Goal: Task Accomplishment & Management: Manage account settings

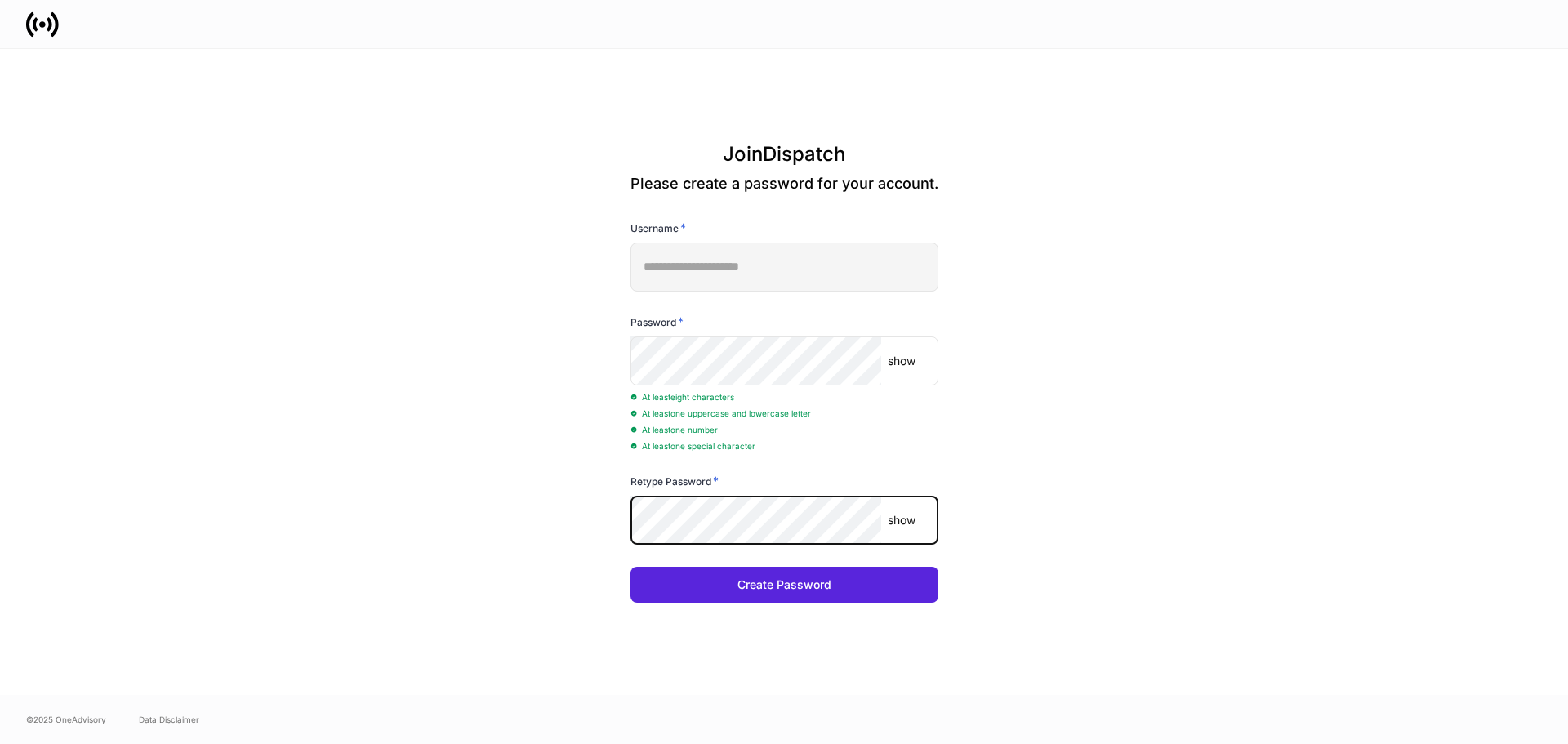
click at [631, 567] on button "Create Password" at bounding box center [784, 584] width 307 height 36
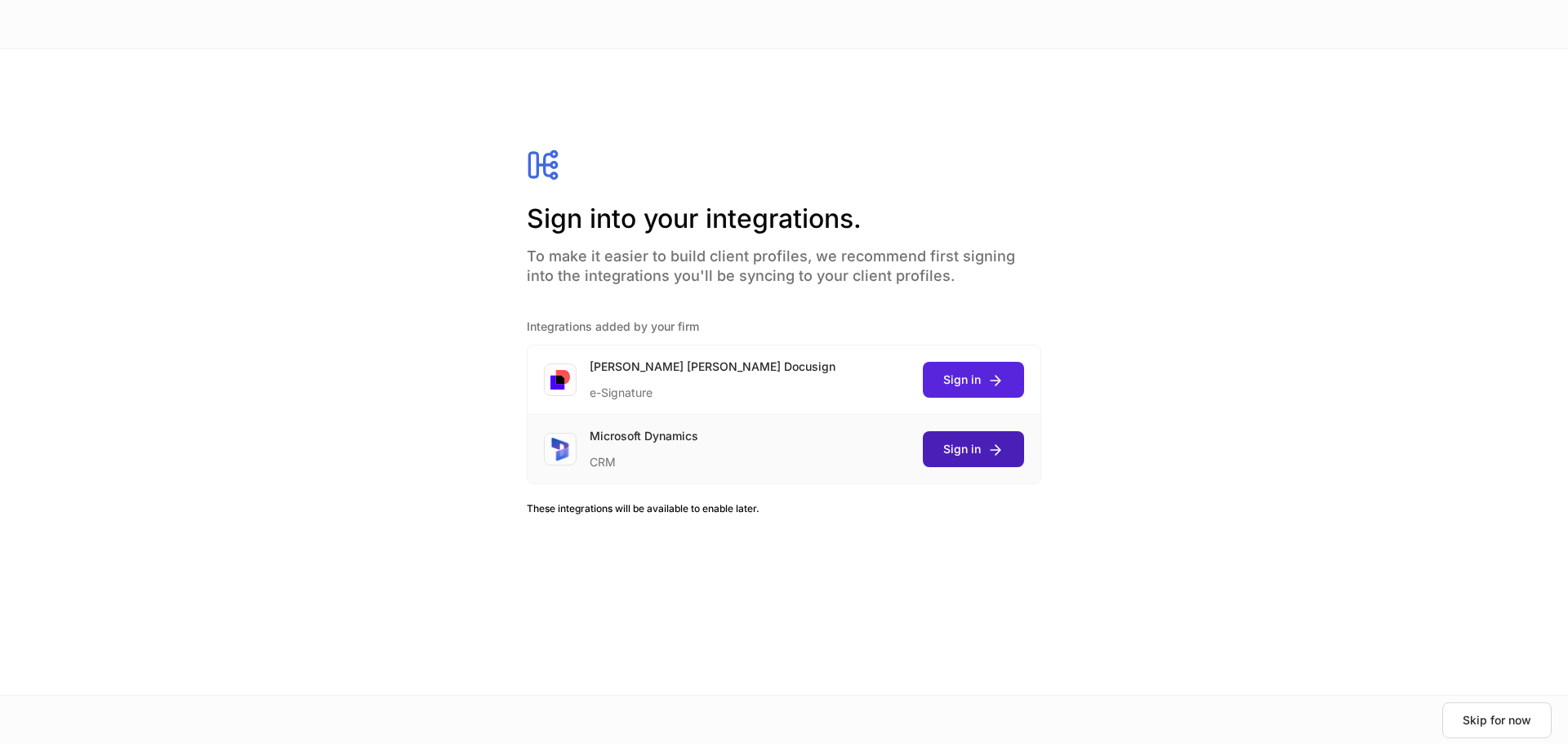
click at [969, 453] on div "Sign in" at bounding box center [973, 450] width 60 height 17
click at [689, 554] on div at bounding box center [784, 372] width 1568 height 744
click at [631, 510] on div at bounding box center [784, 372] width 1568 height 744
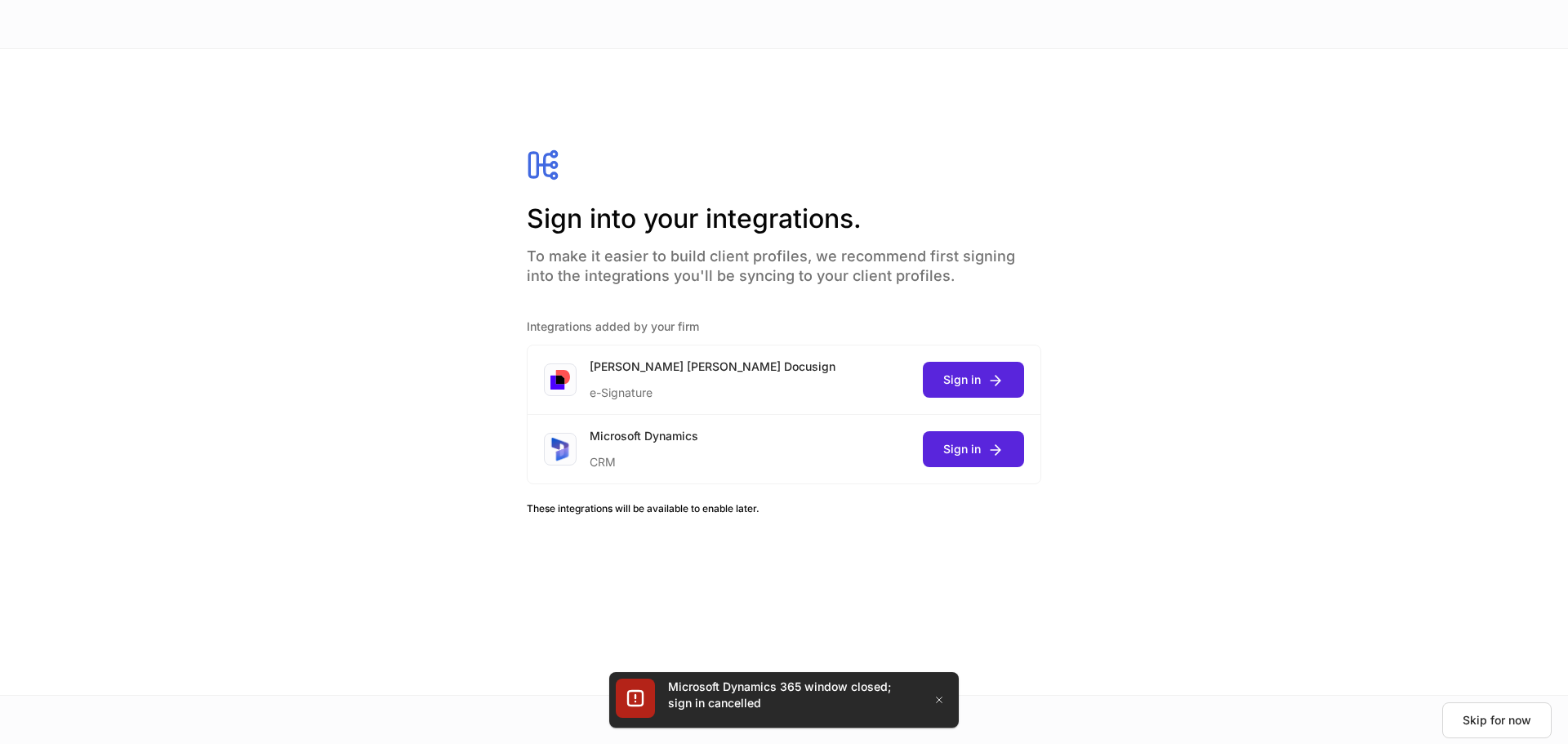
drag, startPoint x: 1260, startPoint y: 578, endPoint x: 1228, endPoint y: 570, distance: 33.0
click at [1260, 578] on div "Sign into your integrations. To make it easier to build client profiles, we rec…" at bounding box center [784, 372] width 1568 height 646
click at [958, 372] on div "Sign in" at bounding box center [973, 380] width 60 height 17
click at [935, 698] on icon "button" at bounding box center [939, 699] width 13 height 13
click at [942, 698] on icon "button" at bounding box center [939, 699] width 13 height 13
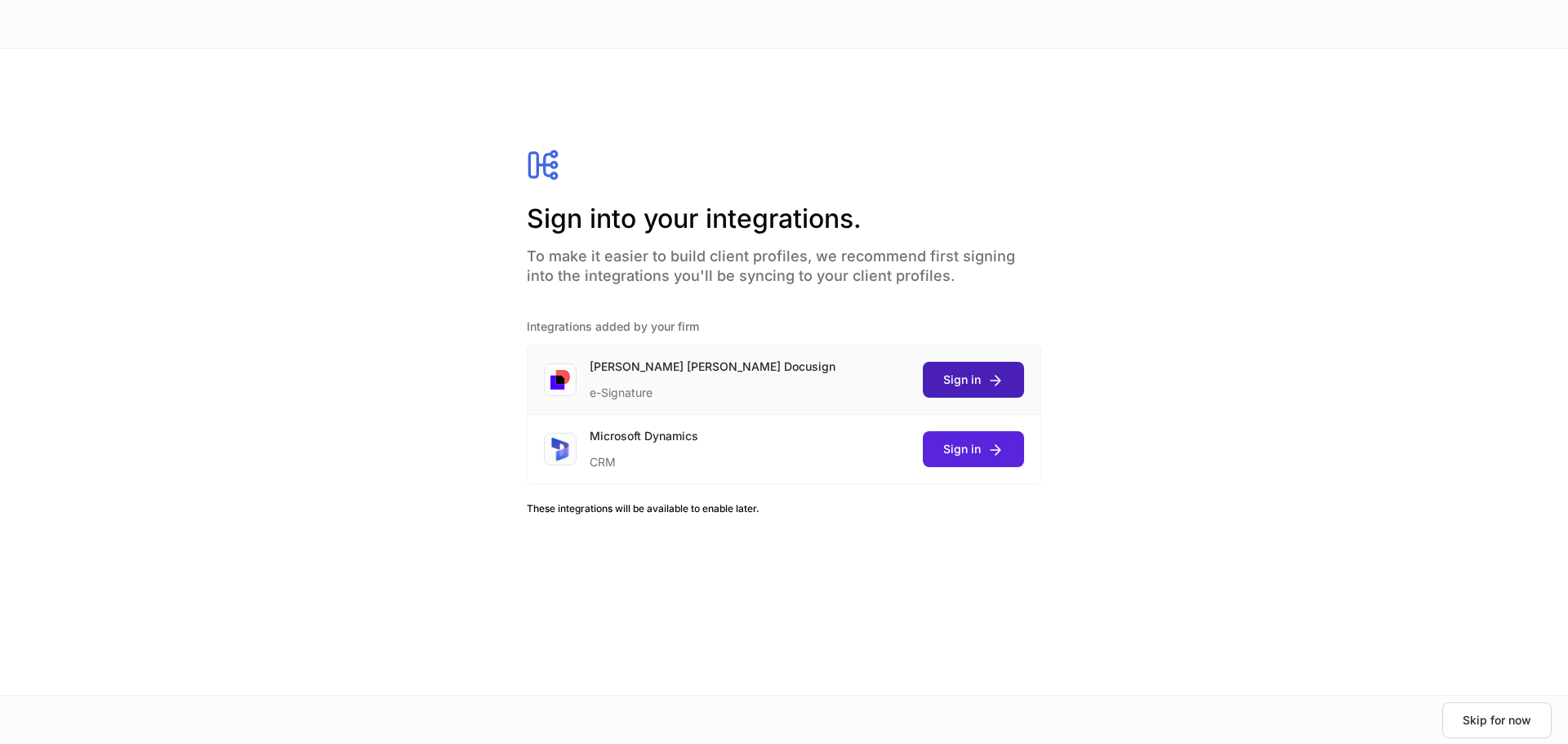
click at [981, 380] on div "Sign in" at bounding box center [973, 380] width 60 height 17
click at [240, 247] on div at bounding box center [784, 372] width 1568 height 744
click at [972, 385] on div "Sign in" at bounding box center [973, 380] width 60 height 17
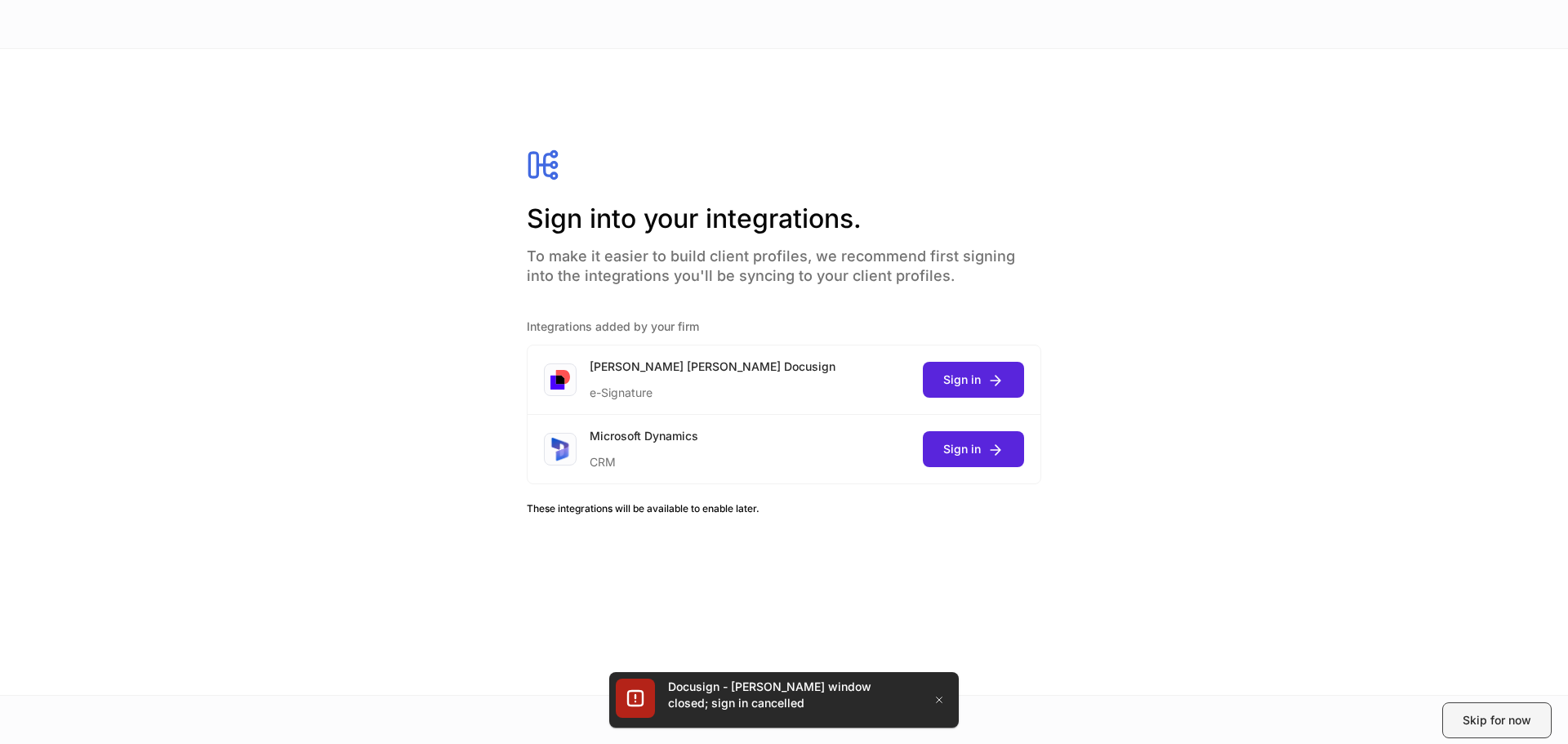
click at [1502, 723] on div "Skip for now" at bounding box center [1496, 721] width 69 height 17
click at [943, 703] on icon "button" at bounding box center [939, 699] width 13 height 13
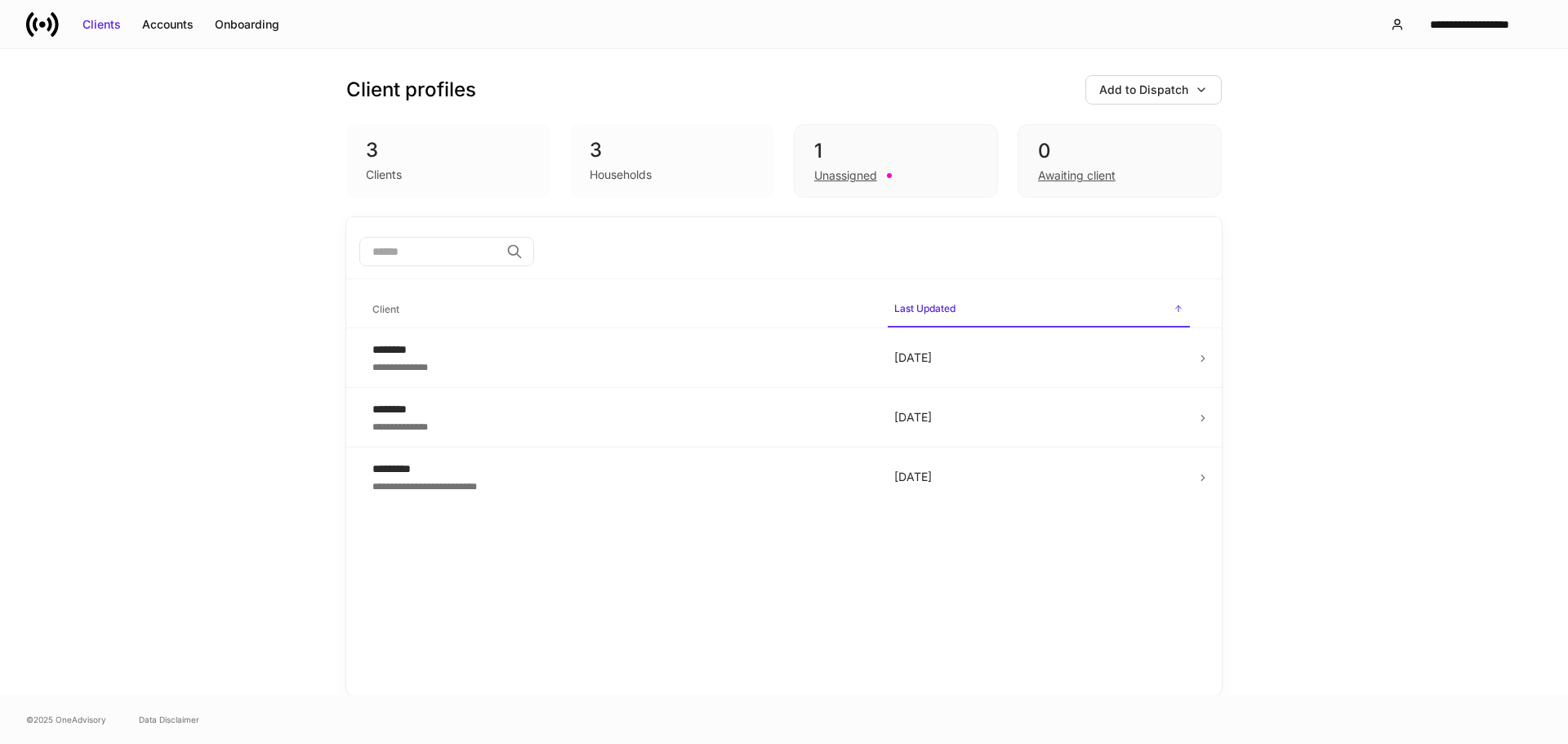
click at [1391, 344] on div "**********" at bounding box center [784, 372] width 1568 height 646
click at [1444, 37] on button "**********" at bounding box center [1459, 25] width 165 height 30
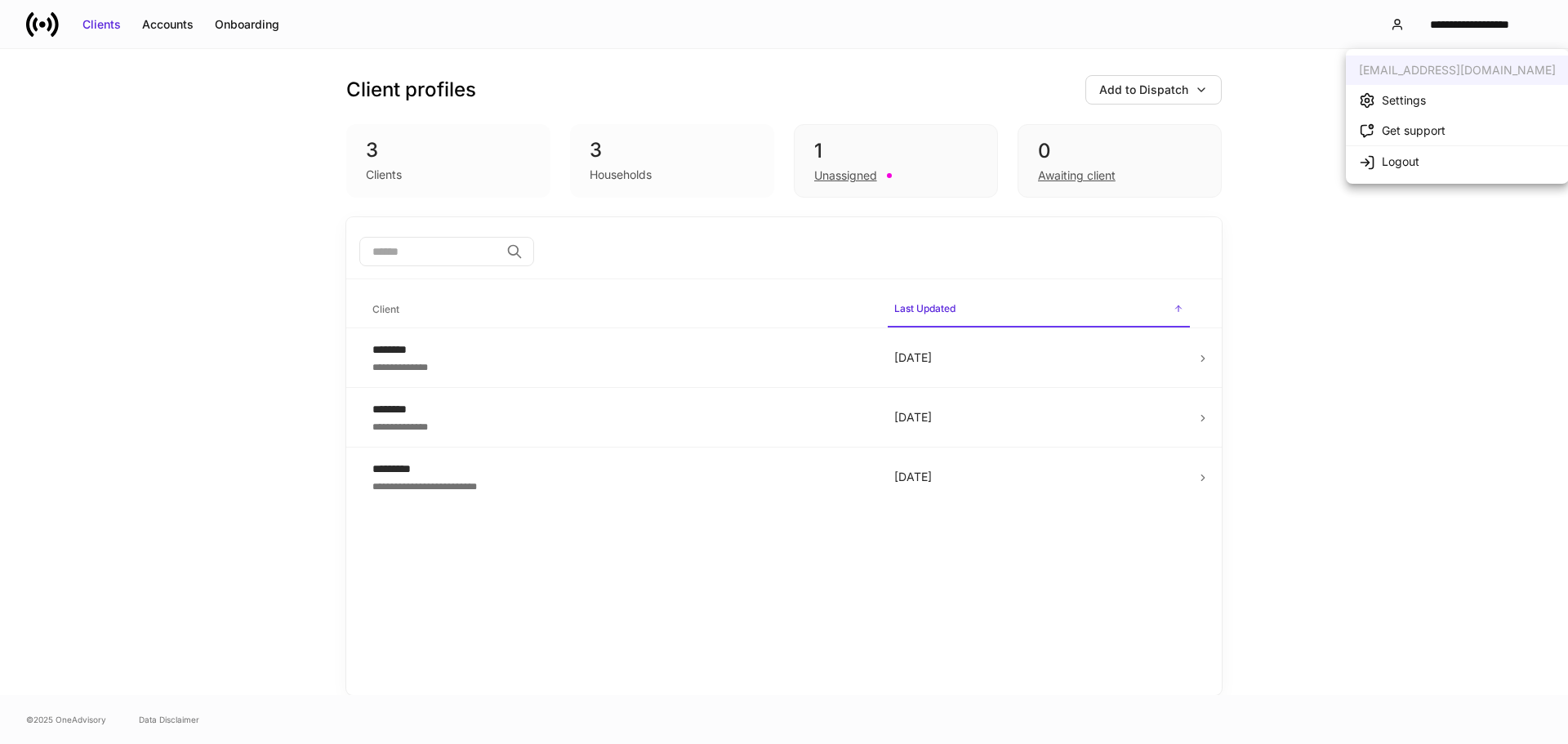
click at [1446, 303] on div at bounding box center [784, 372] width 1568 height 744
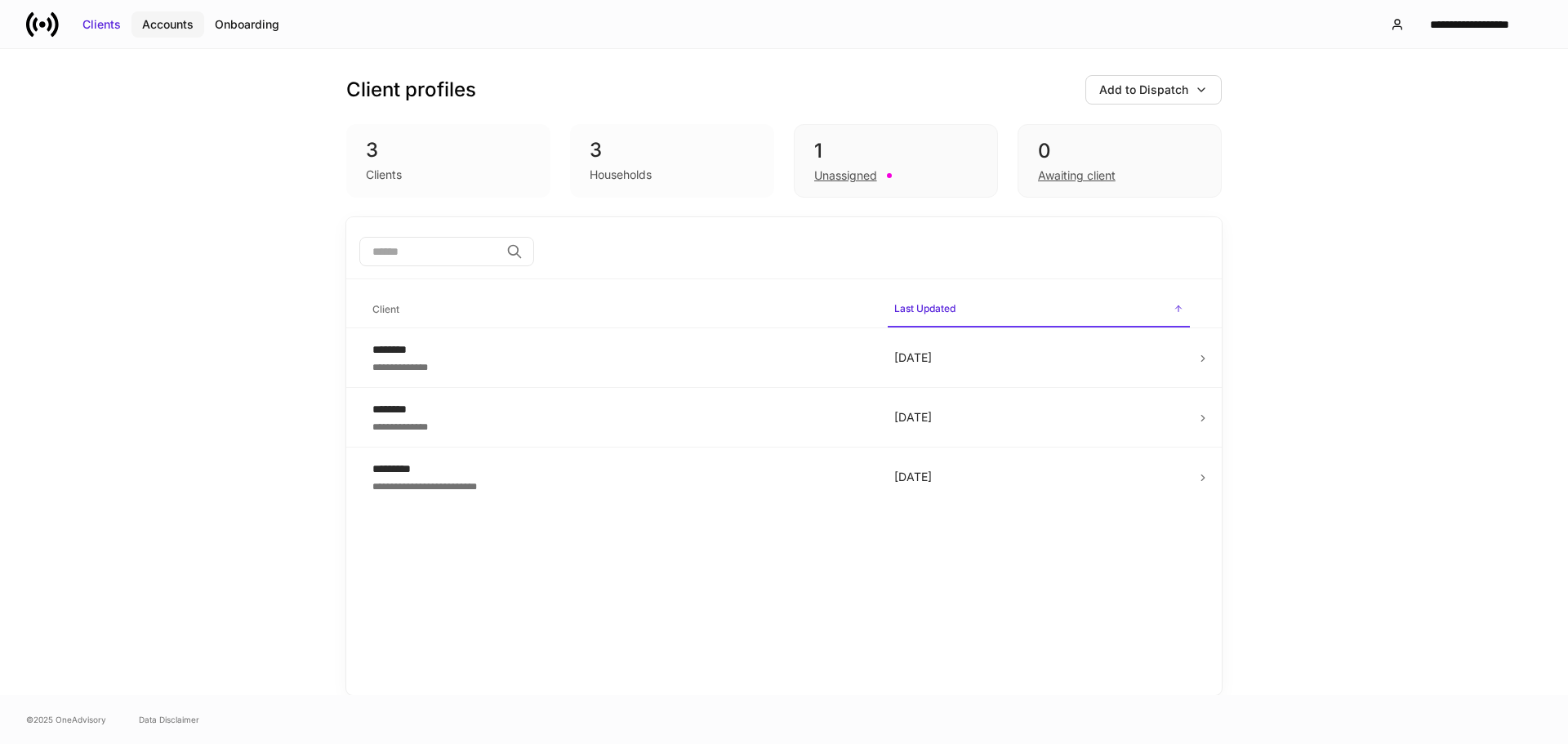
click at [159, 27] on div "Accounts" at bounding box center [167, 25] width 51 height 17
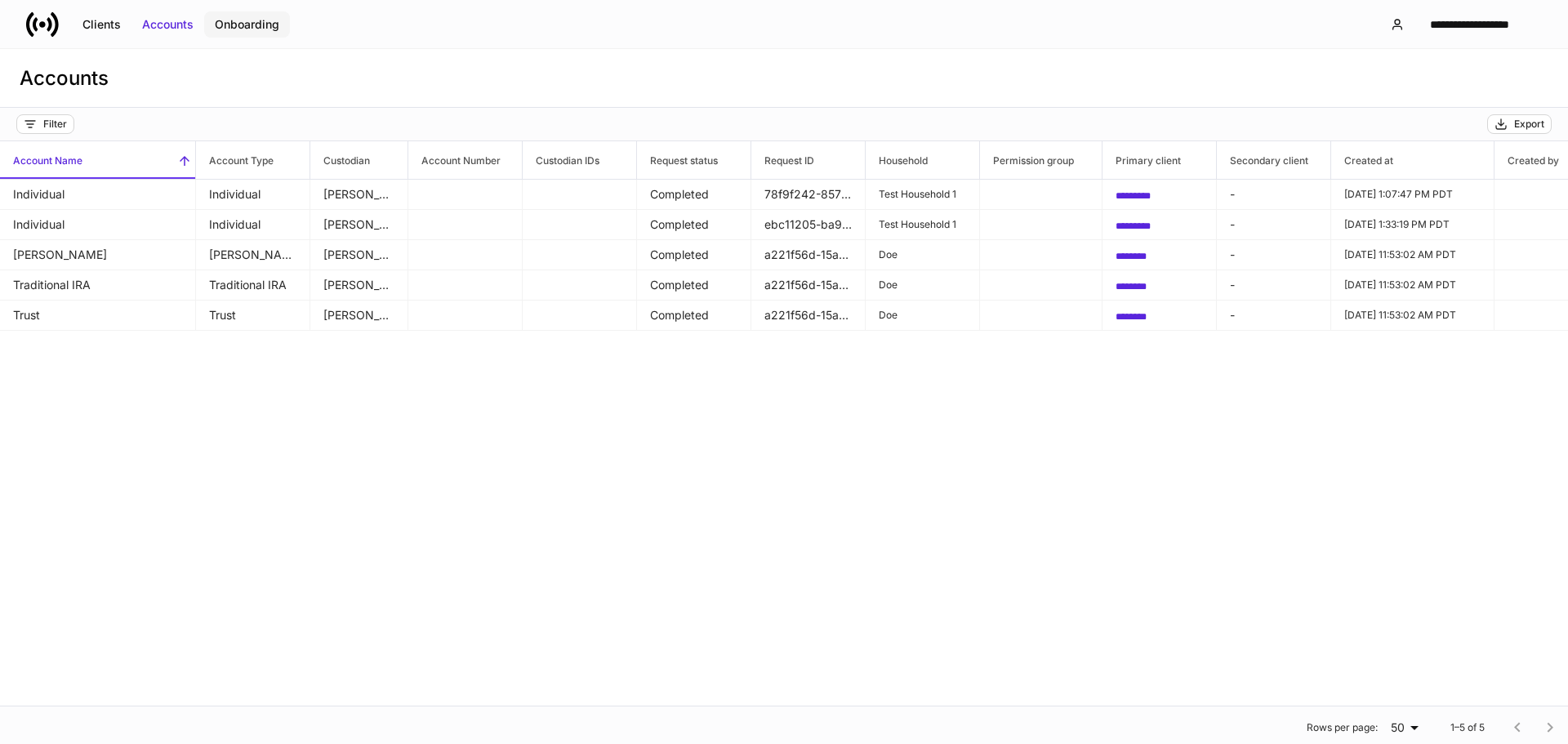
click at [217, 31] on div "Onboarding" at bounding box center [246, 25] width 64 height 17
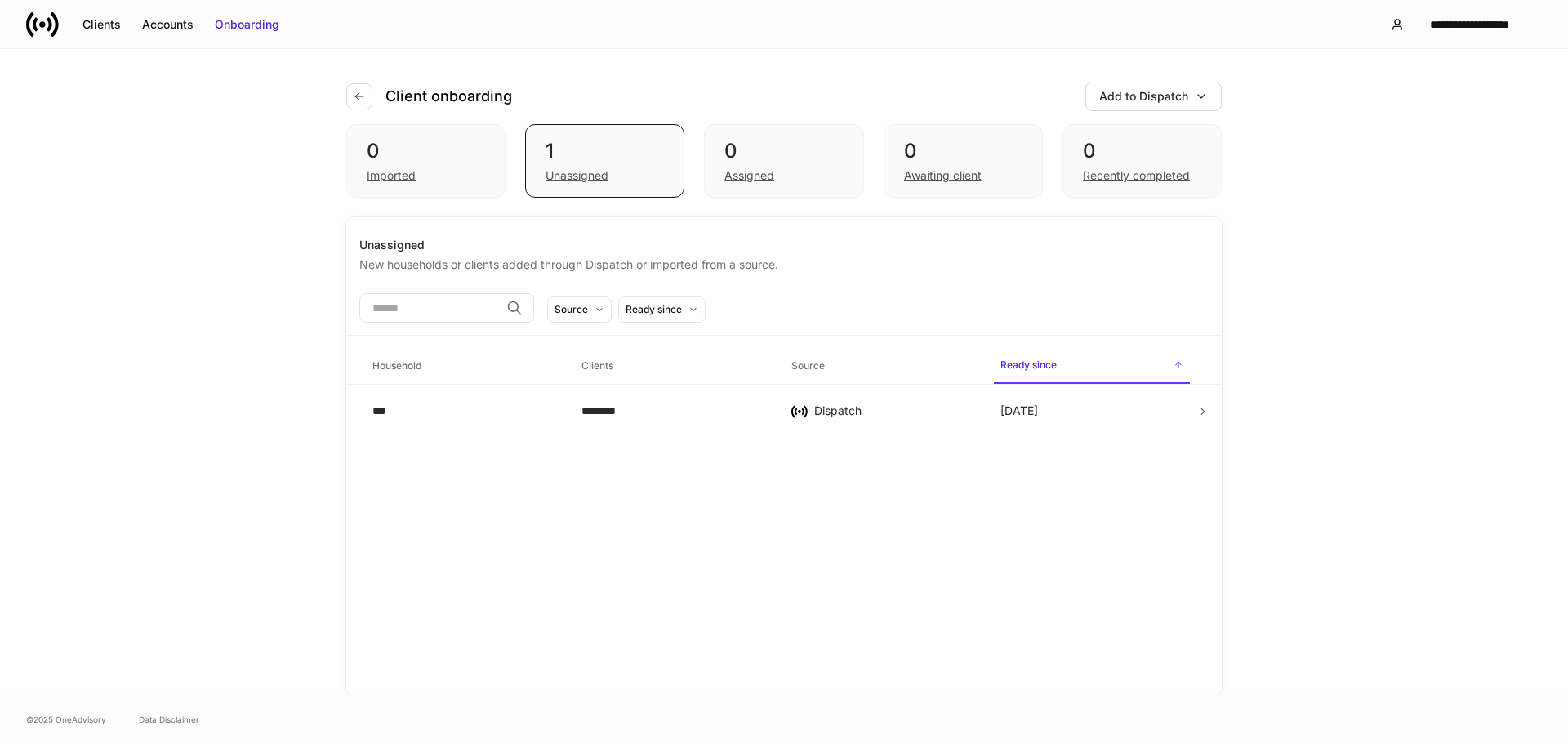
click at [1363, 233] on div "Client onboarding Add to Dispatch 0 Imported 1 Unassigned 0 Assigned 0 Awaiting…" at bounding box center [784, 372] width 1568 height 646
click at [1450, 35] on button "**********" at bounding box center [1459, 25] width 165 height 30
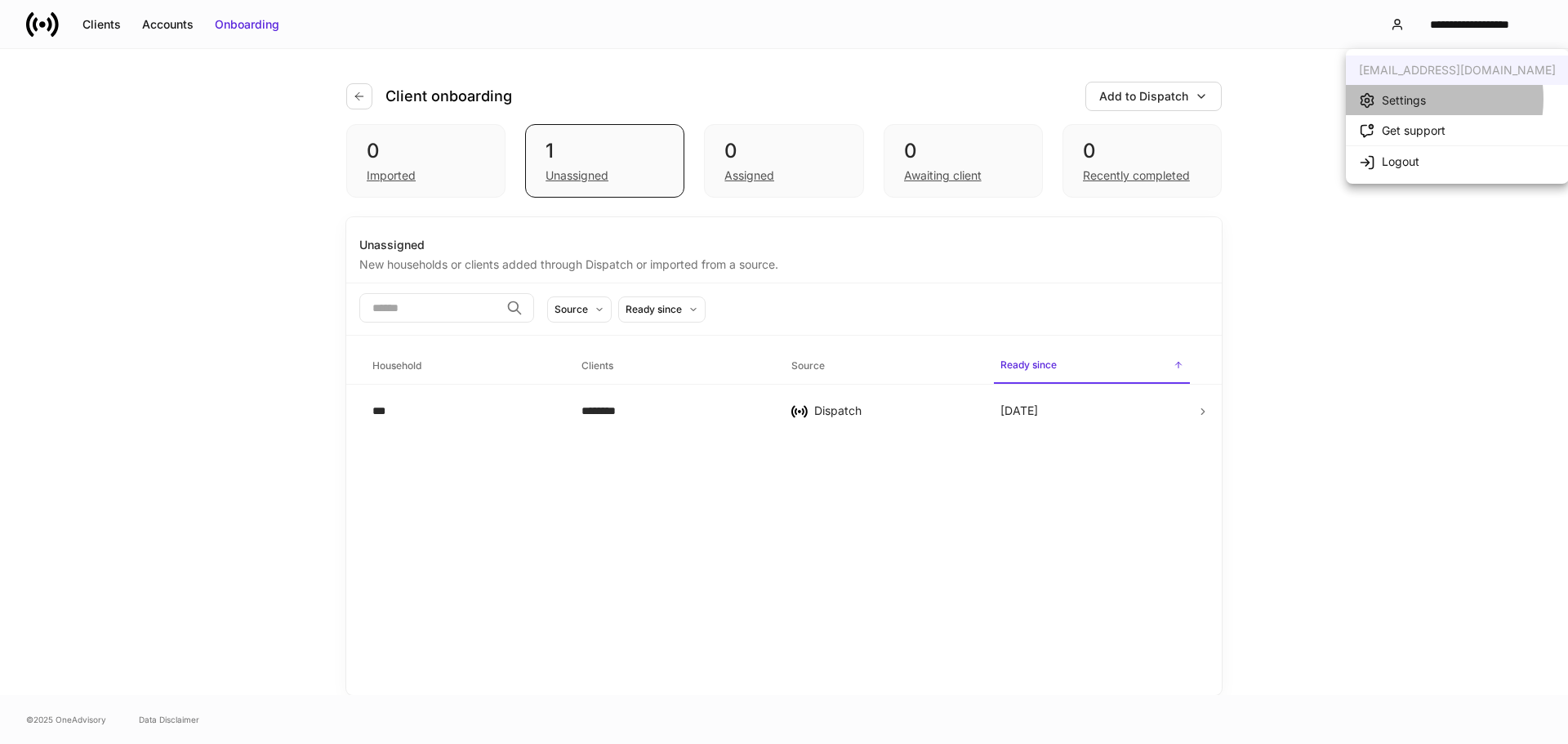
click at [1416, 98] on div "Settings" at bounding box center [1403, 100] width 44 height 17
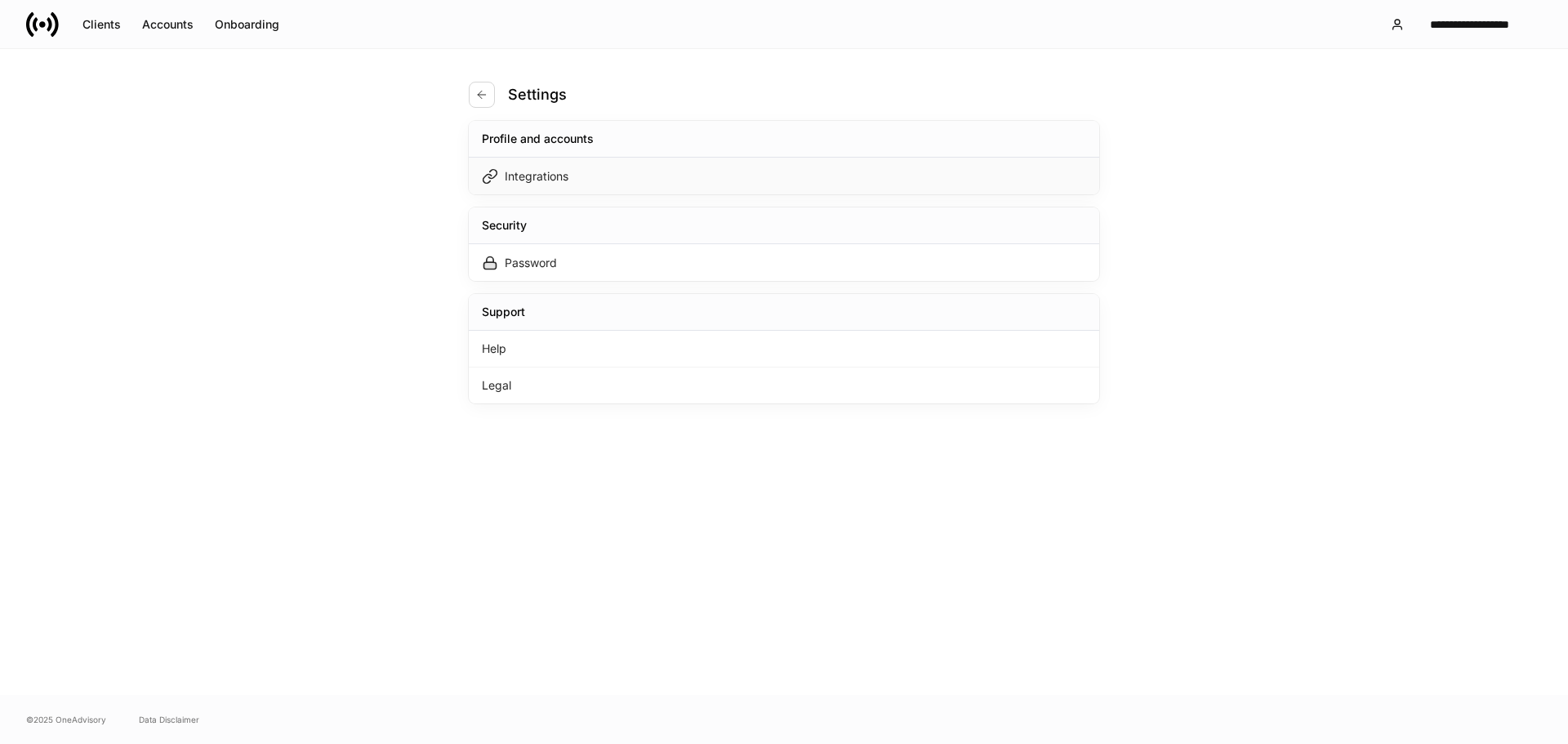
click at [565, 181] on div "Integrations" at bounding box center [536, 176] width 64 height 17
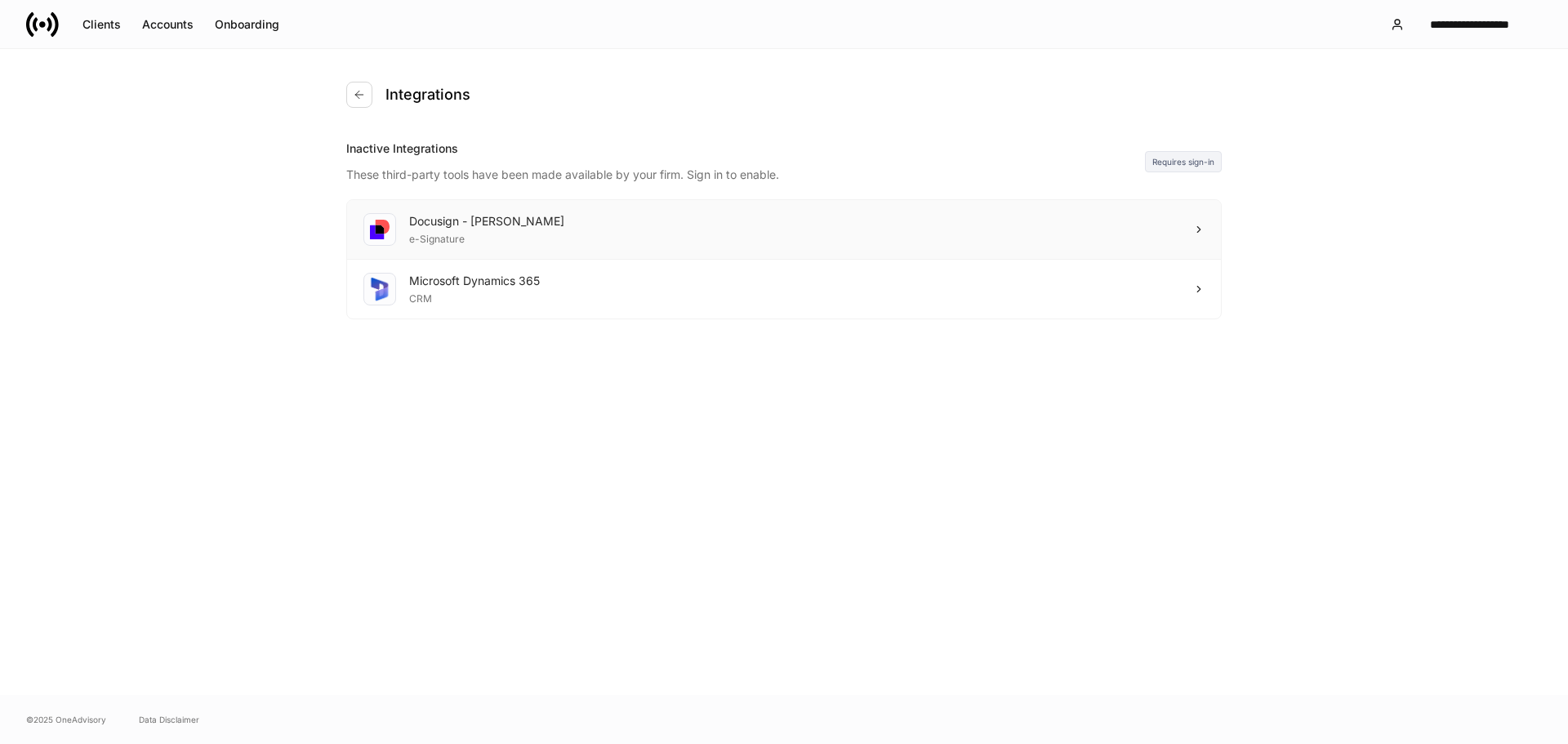
click at [1186, 228] on div "Docusign - Schwab e-Signature" at bounding box center [784, 229] width 874 height 59
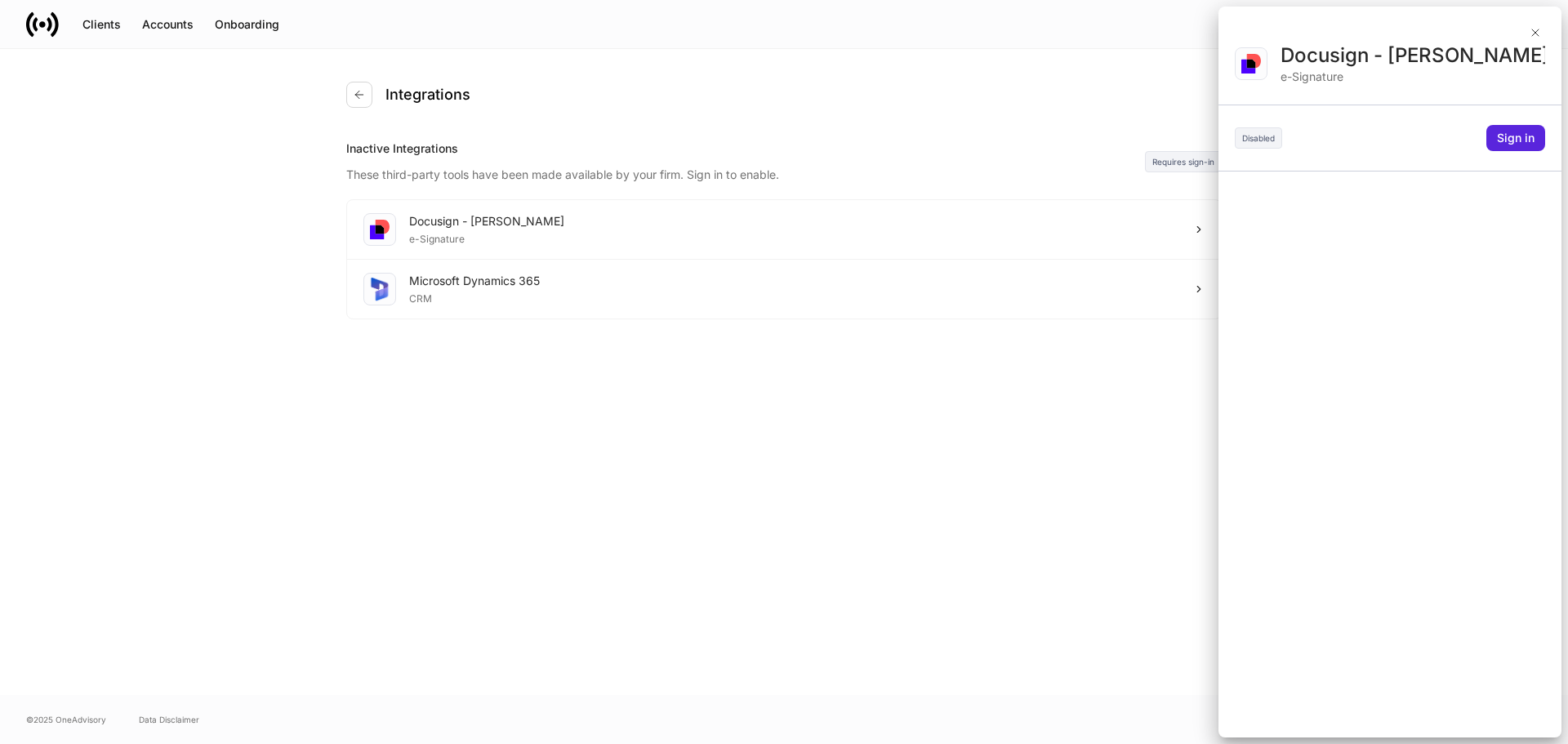
click at [1522, 124] on div "Docusign - Schwab e-Signature Disabled Sign in" at bounding box center [1390, 390] width 343 height 695
click at [1525, 138] on div "Sign in" at bounding box center [1515, 138] width 37 height 17
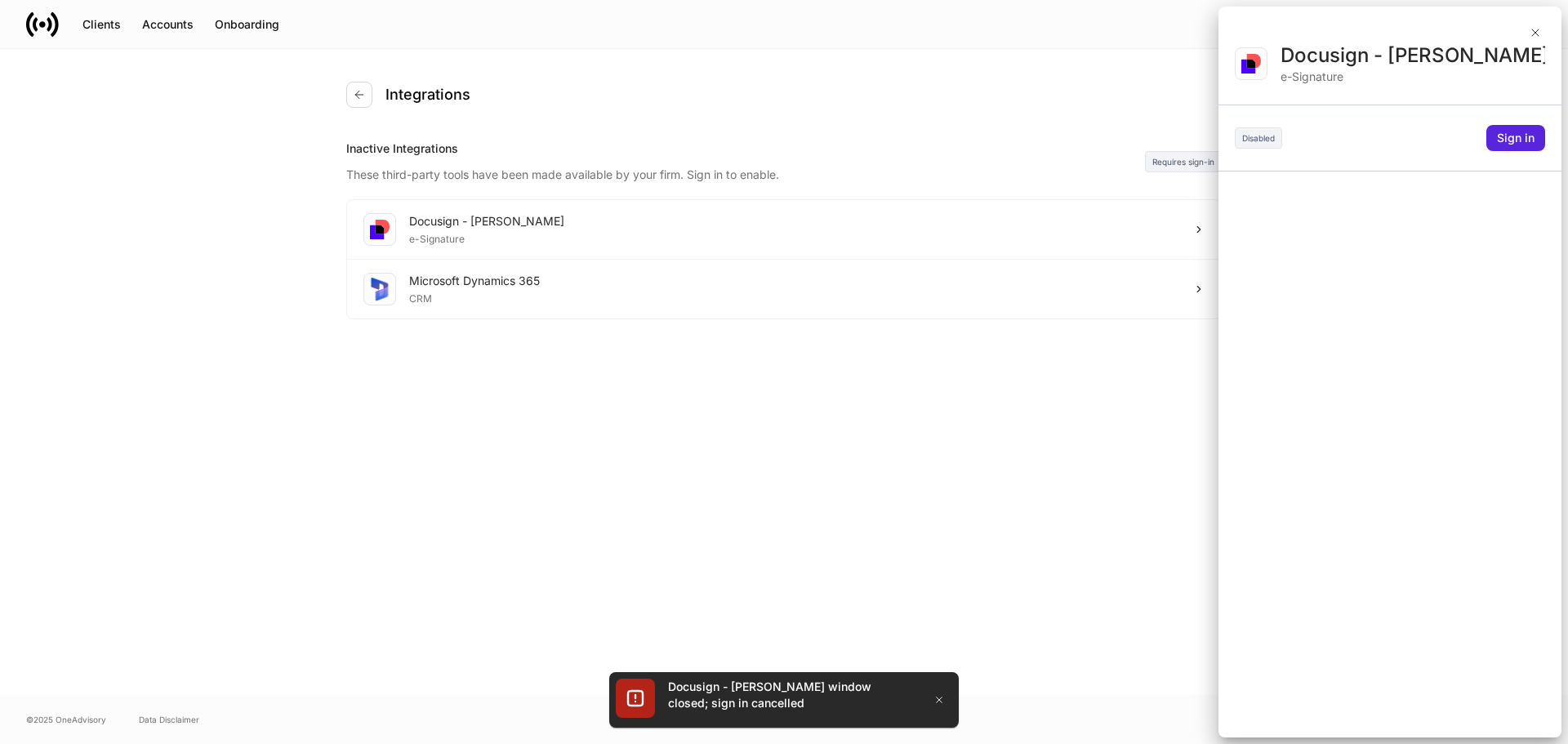
click at [1263, 132] on div "Disabled" at bounding box center [1258, 137] width 47 height 21
click at [1530, 33] on icon "button" at bounding box center [1535, 33] width 13 height 13
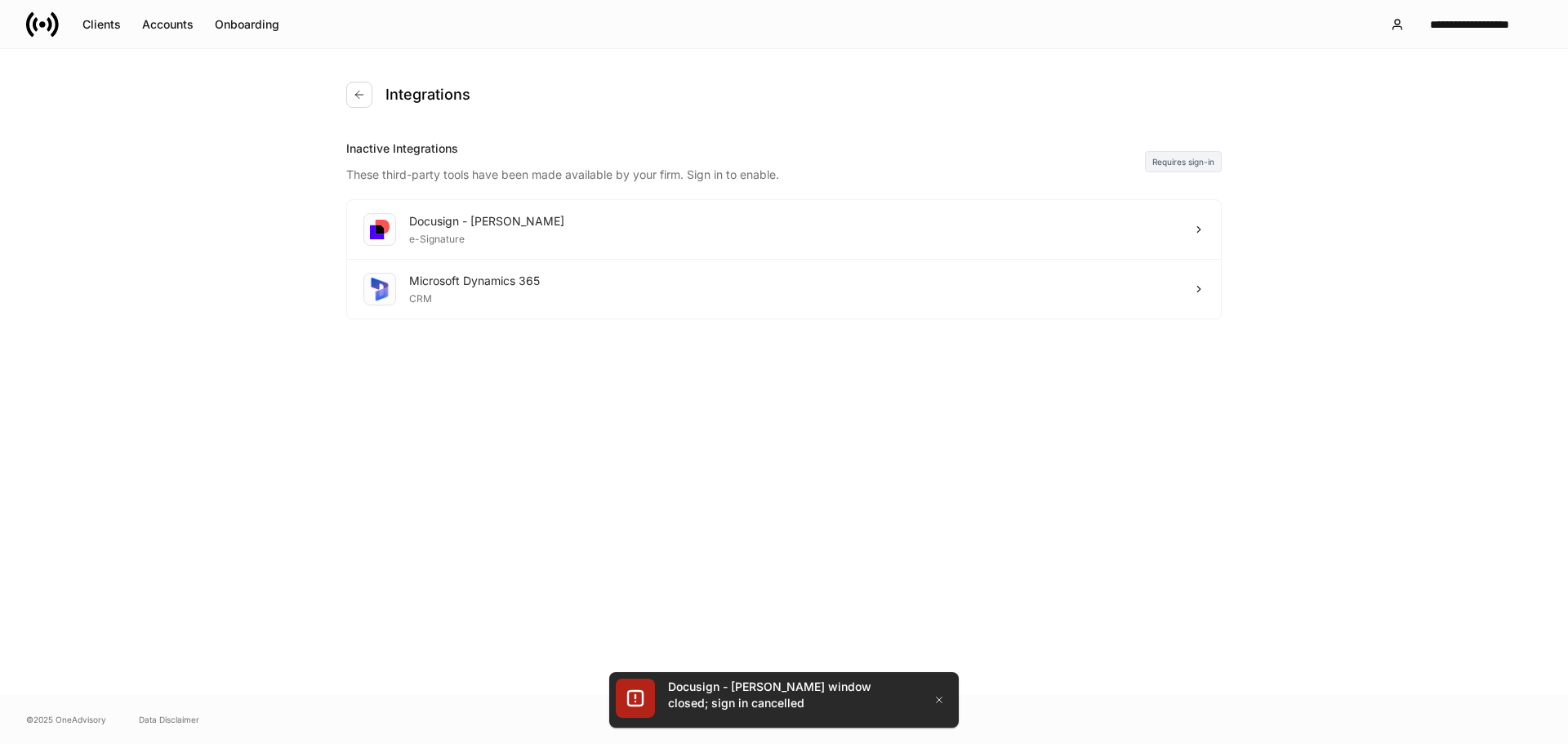
click at [415, 503] on div "Integrations Inactive Integrations These third-party tools have been made avail…" at bounding box center [783, 372] width 980 height 646
drag, startPoint x: 1489, startPoint y: 176, endPoint x: 1467, endPoint y: 175, distance: 22.0
click at [1489, 176] on div "Integrations Inactive Integrations These third-party tools have been made avail…" at bounding box center [784, 372] width 1568 height 646
drag, startPoint x: 1482, startPoint y: 0, endPoint x: 208, endPoint y: 215, distance: 1292.0
click at [226, 255] on div "Integrations Inactive Integrations These third-party tools have been made avail…" at bounding box center [784, 372] width 1568 height 646
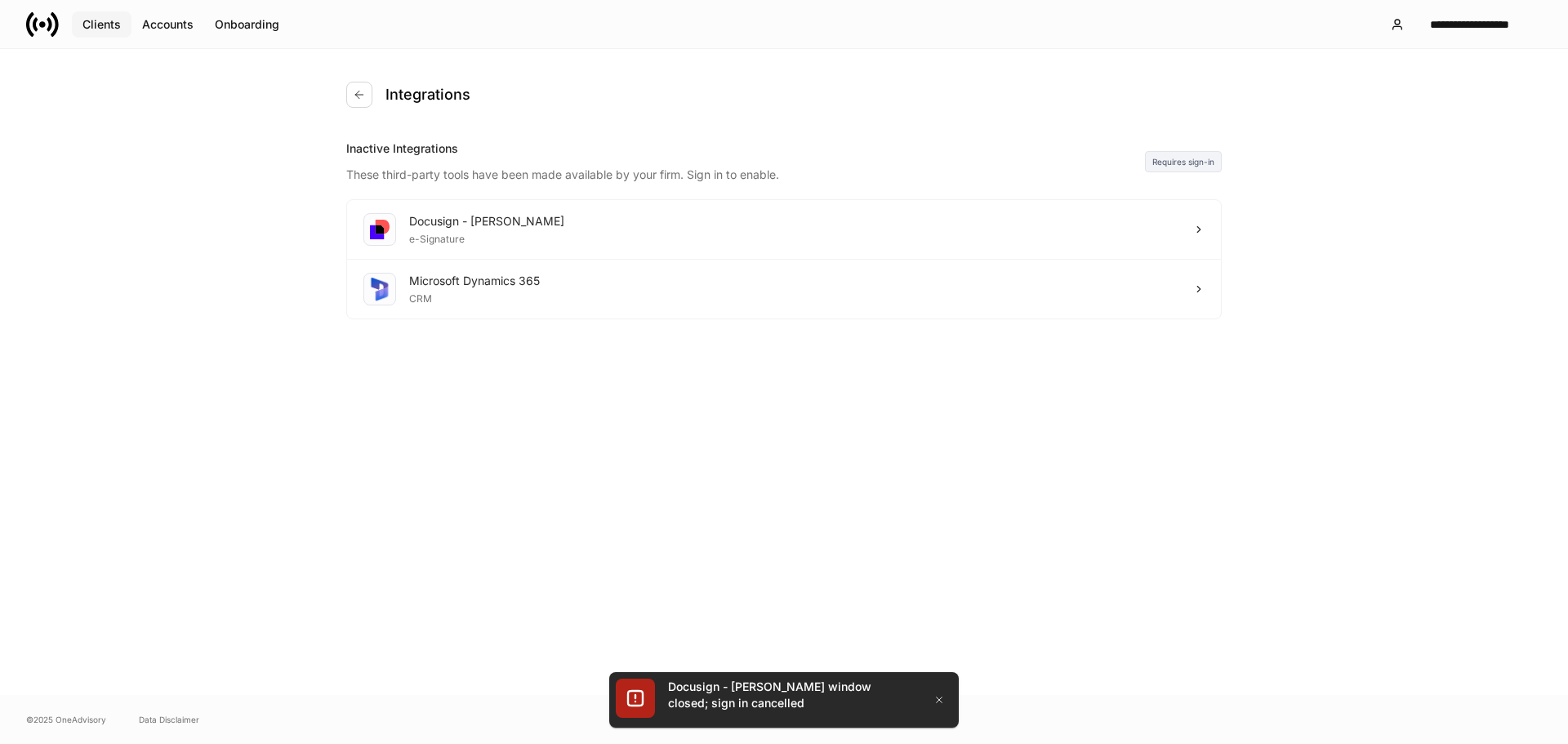
click at [91, 26] on div "Clients" at bounding box center [101, 25] width 38 height 17
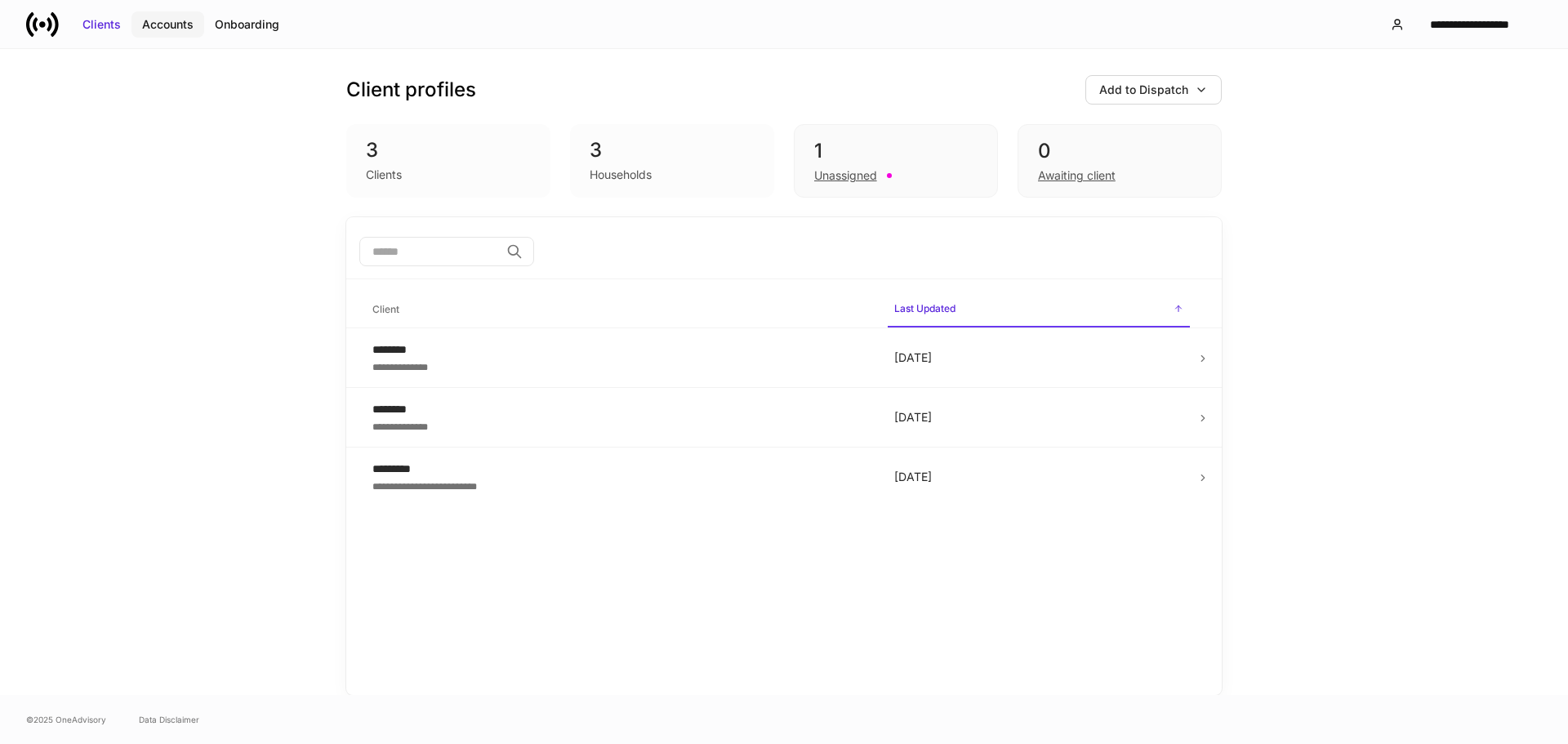
click at [165, 33] on button "Accounts" at bounding box center [168, 24] width 72 height 26
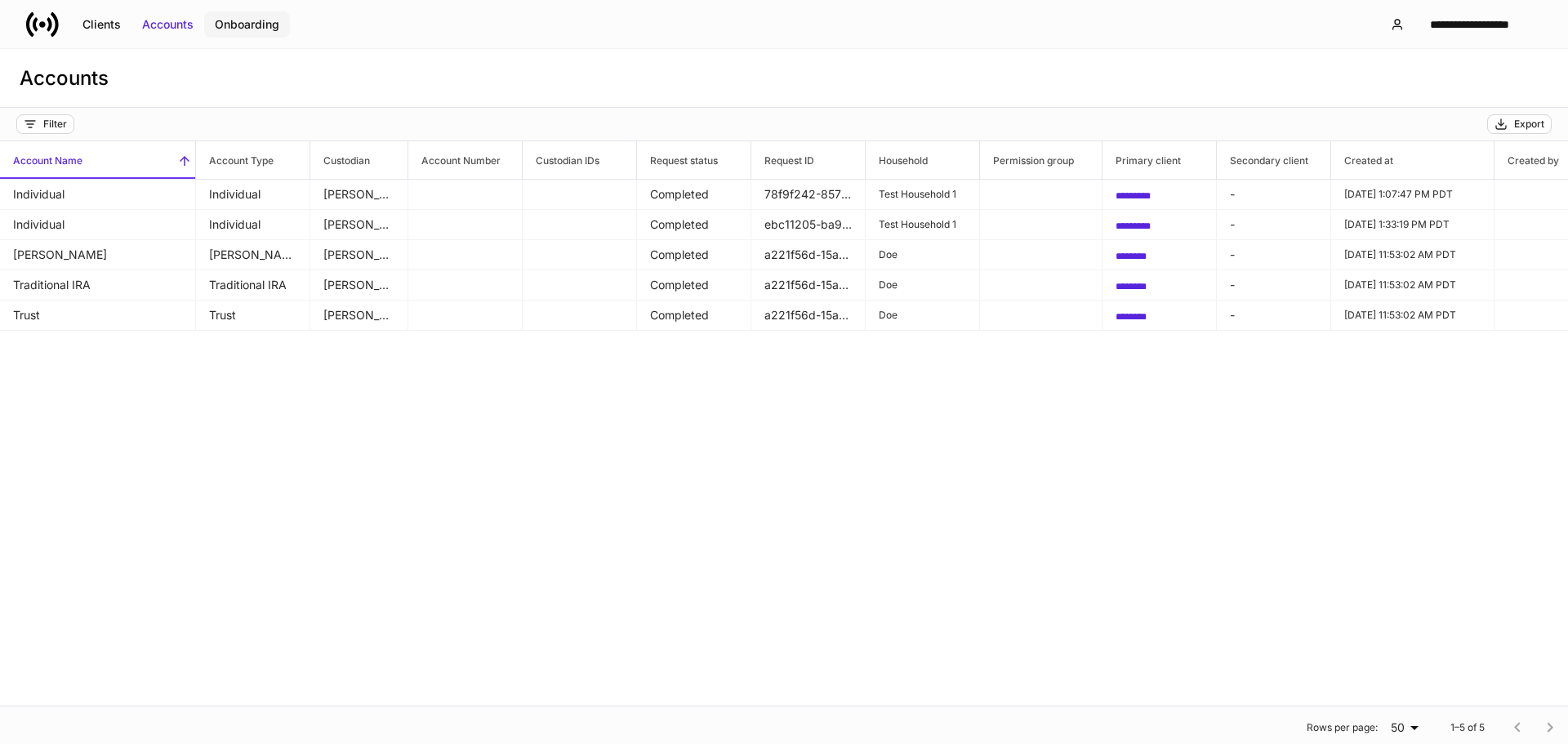
click at [254, 25] on div "Onboarding" at bounding box center [246, 25] width 64 height 17
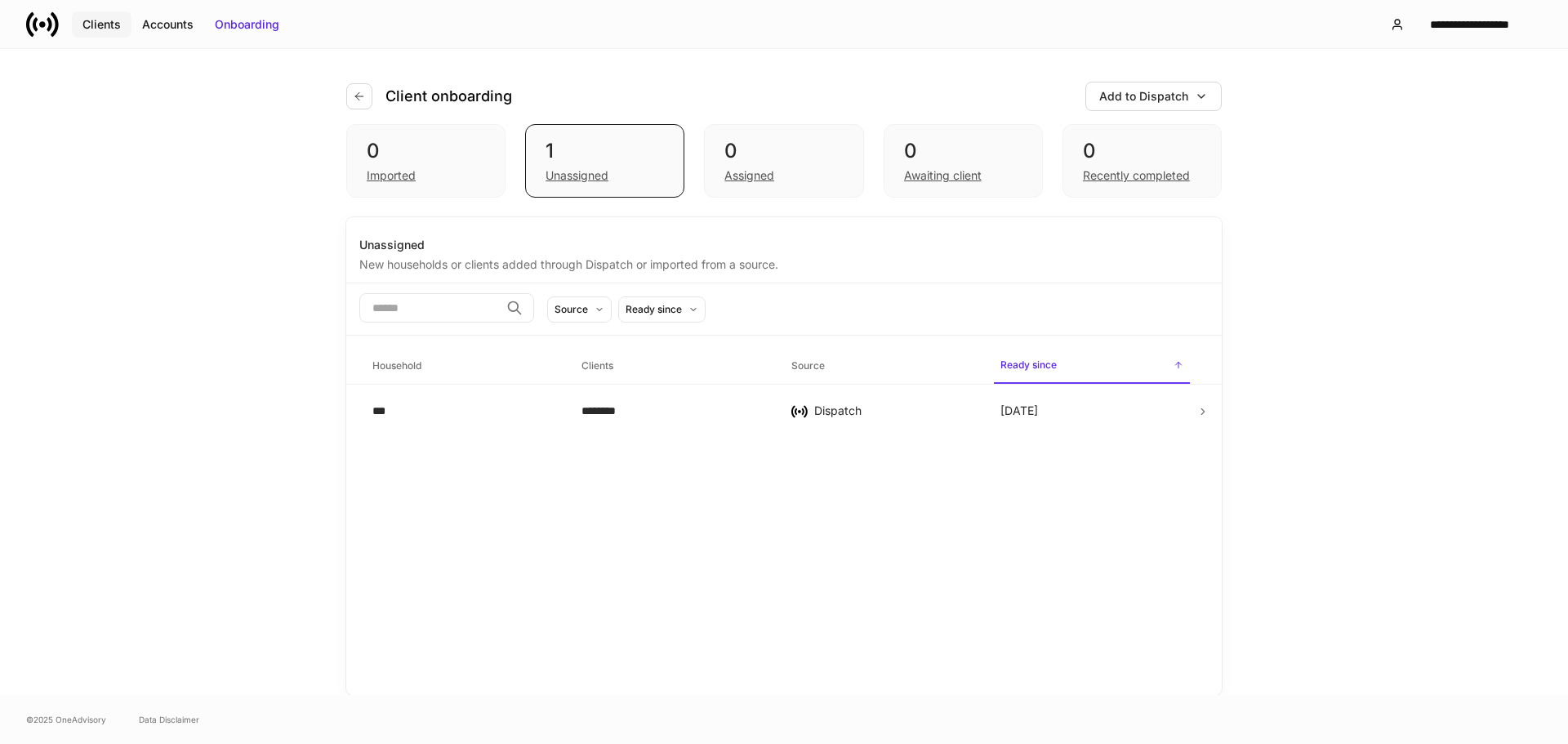
click at [112, 31] on div "Clients" at bounding box center [101, 25] width 38 height 17
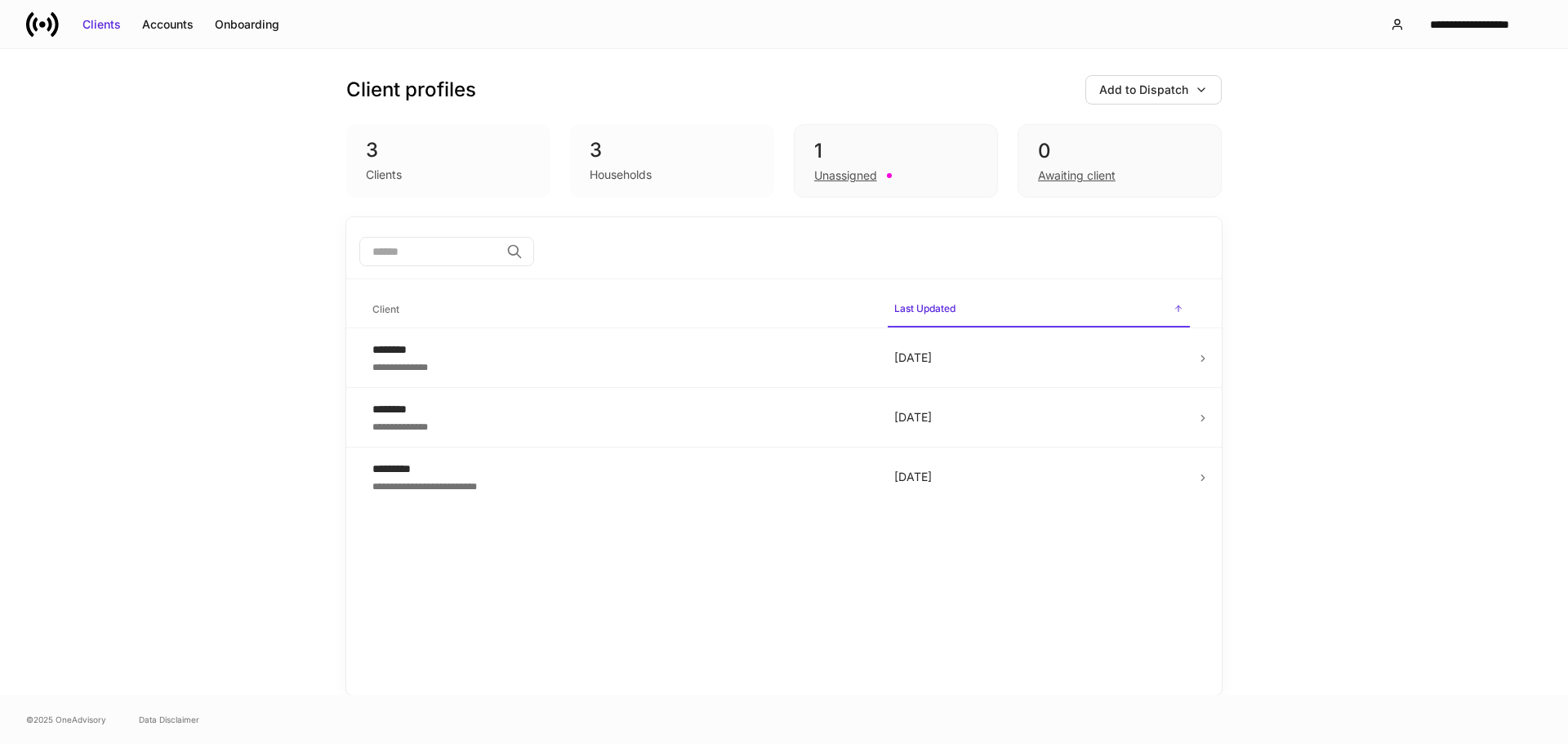
click at [1500, 210] on div "**********" at bounding box center [784, 372] width 1568 height 646
drag, startPoint x: 1496, startPoint y: 0, endPoint x: 266, endPoint y: 211, distance: 1248.0
click at [266, 211] on div "**********" at bounding box center [784, 372] width 1568 height 646
